Goal: Obtain resource: Download file/media

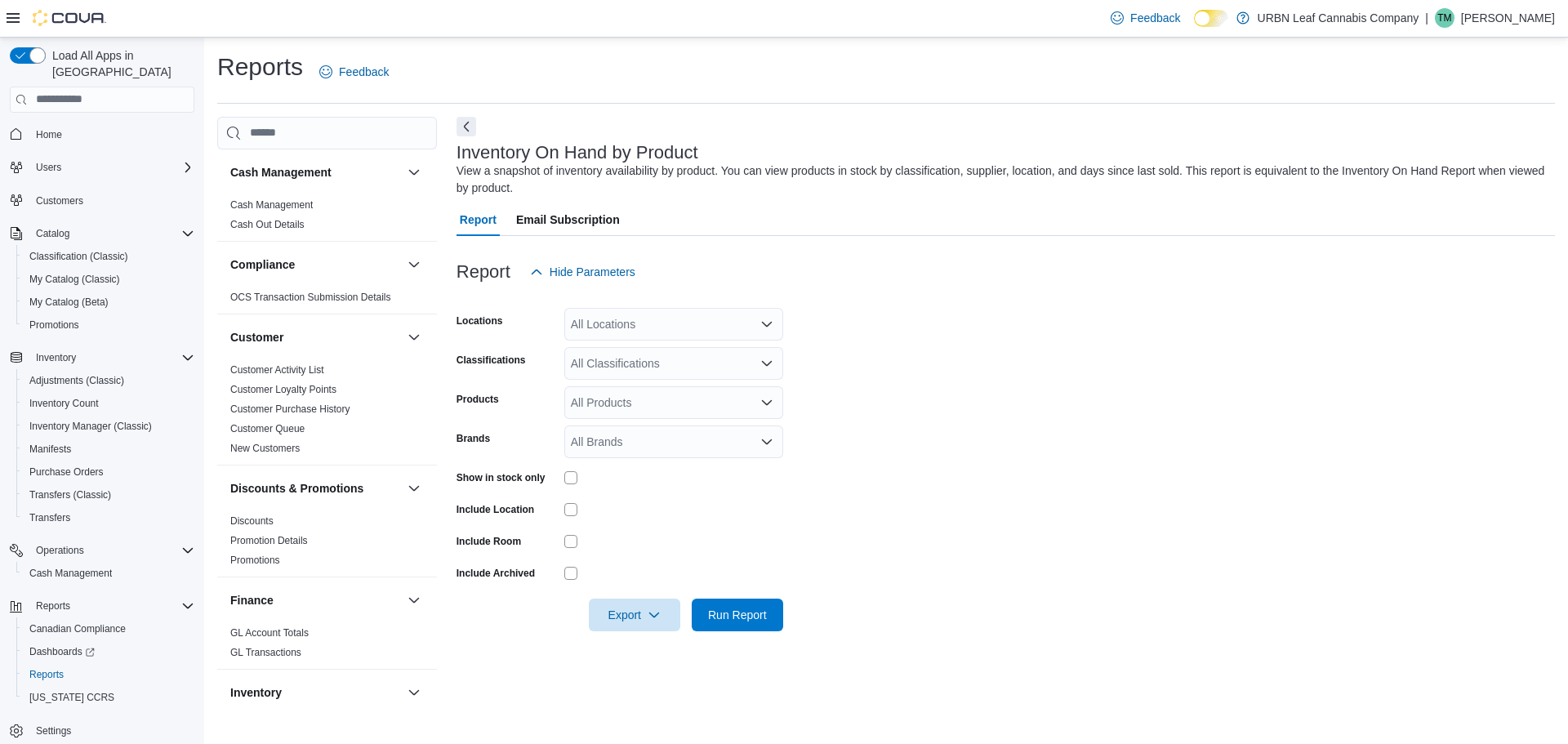
click at [611, 399] on div "All Products" at bounding box center [673, 402] width 219 height 32
click at [513, 437] on div "Brands" at bounding box center [507, 441] width 102 height 32
click at [624, 454] on div "All Brands" at bounding box center [673, 441] width 219 height 32
type input "****"
click at [597, 464] on span "1964" at bounding box center [674, 470] width 199 height 17
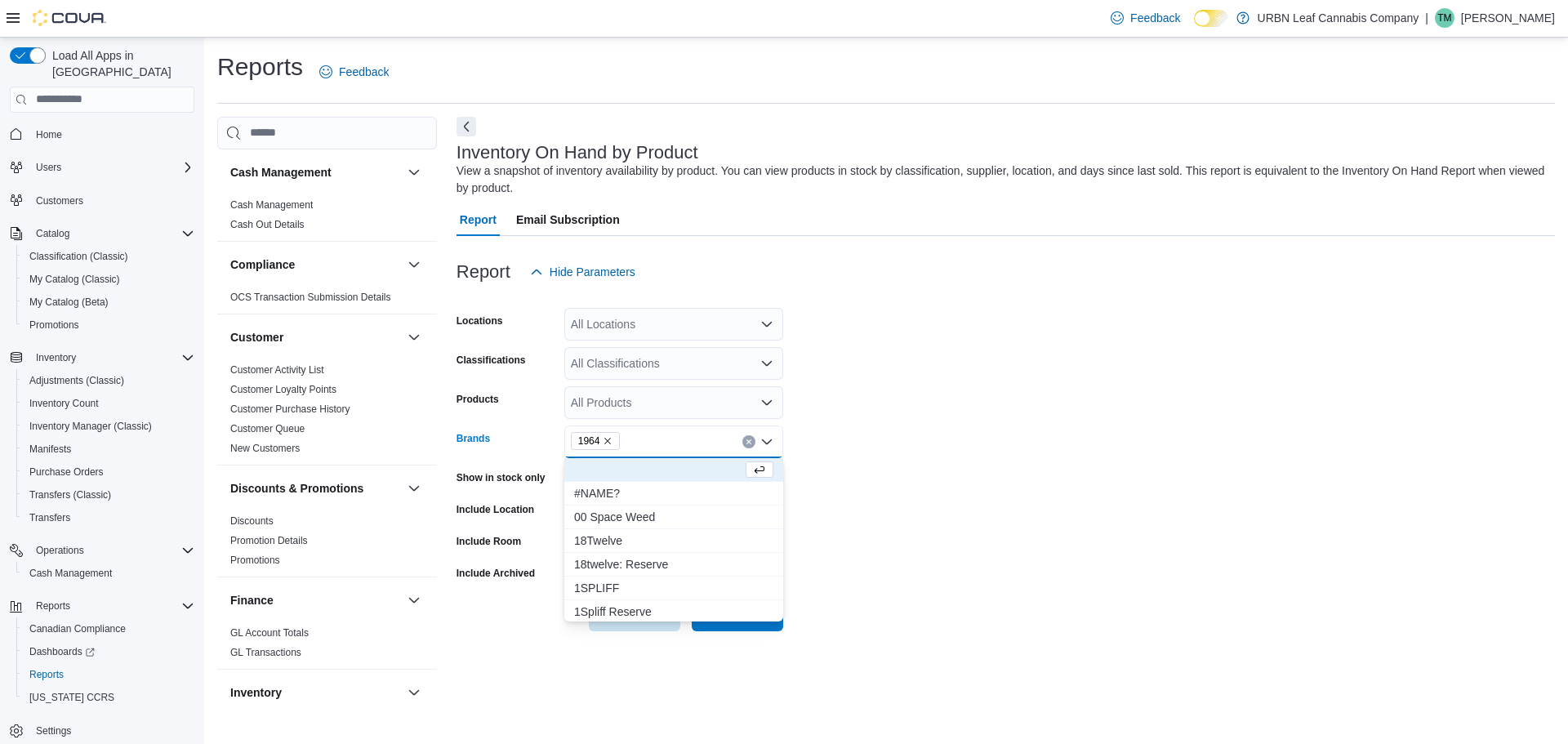
click at [1058, 366] on form "Locations All Locations Classifications All Classifications Products All Produc…" at bounding box center [1006, 459] width 1099 height 342
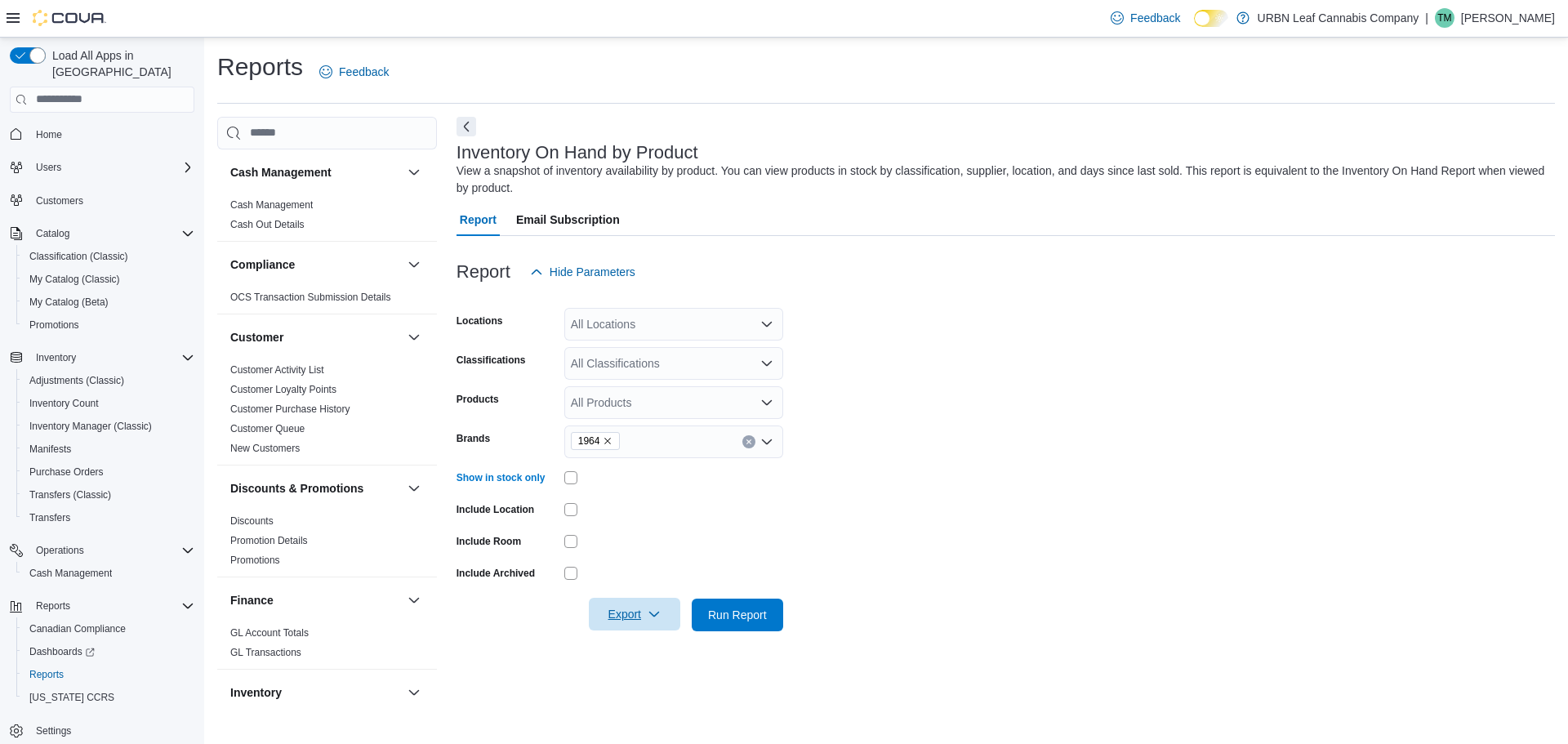
click at [633, 618] on span "Export" at bounding box center [634, 613] width 72 height 32
click at [638, 507] on button "Export to Excel" at bounding box center [636, 516] width 93 height 32
